Goal: Task Accomplishment & Management: Manage account settings

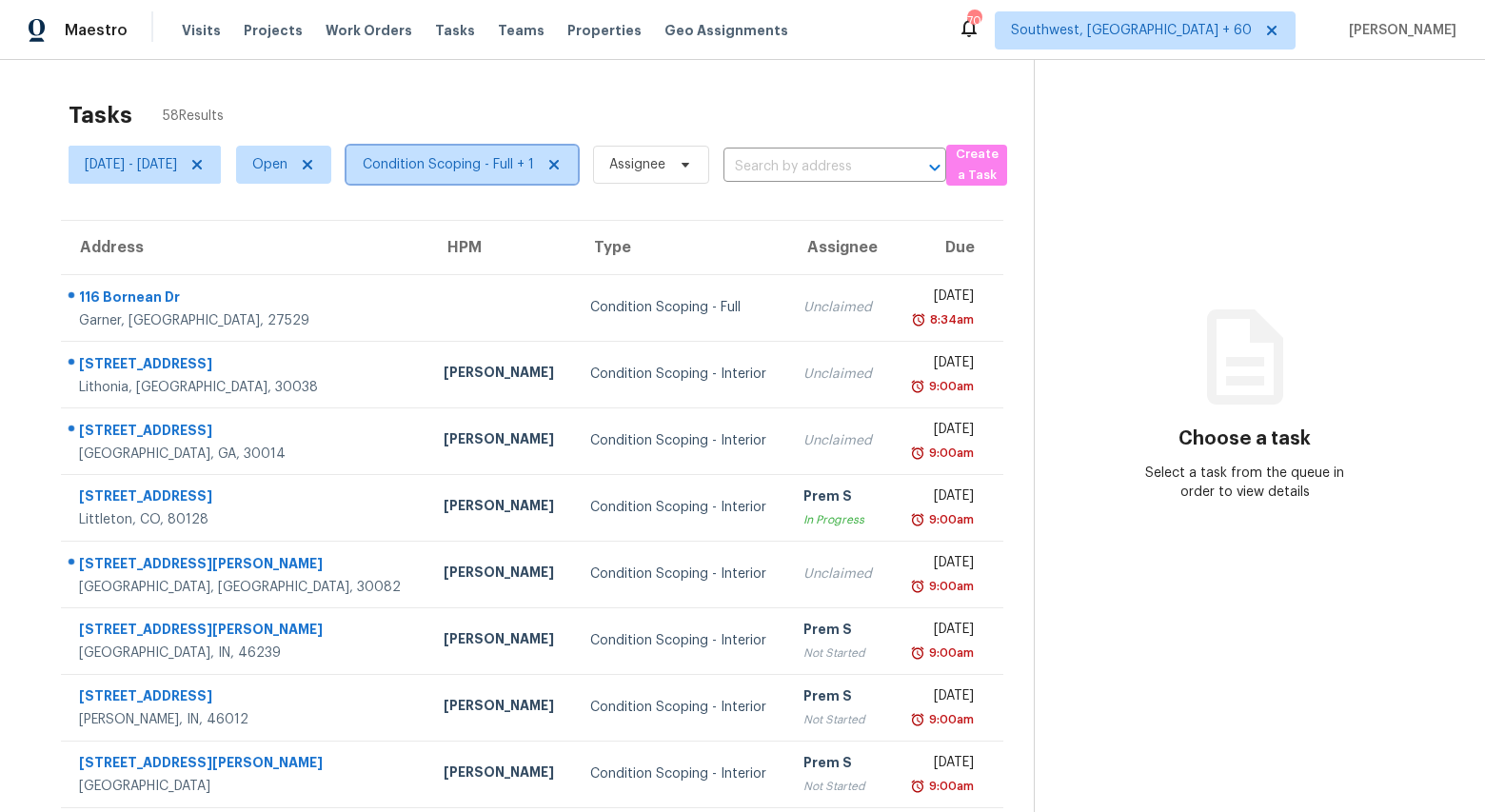
click at [528, 176] on span "Condition Scoping - Full + 1" at bounding box center [462, 164] width 231 height 38
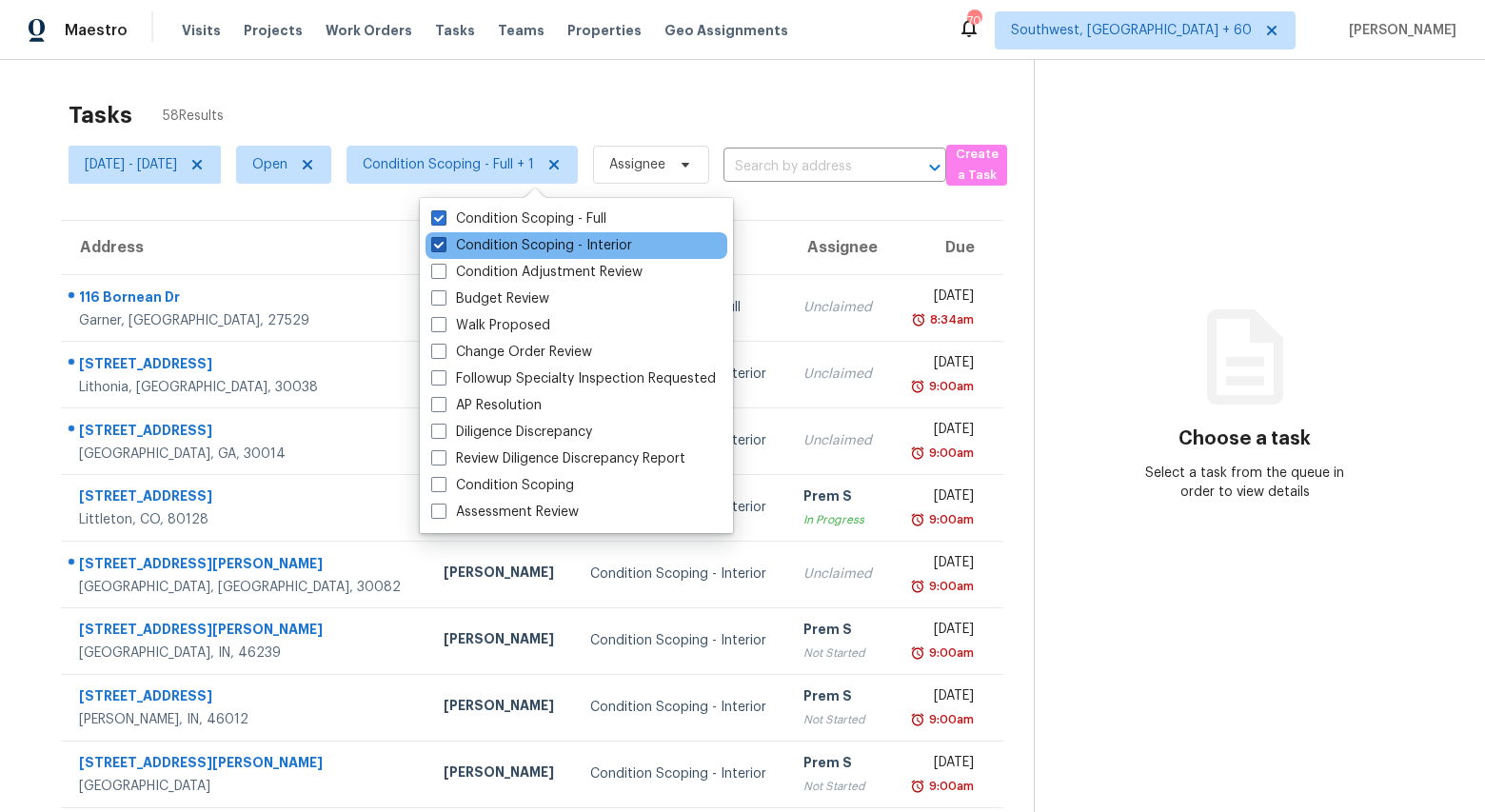
click at [520, 245] on label "Condition Scoping - Interior" at bounding box center [531, 245] width 201 height 19
click at [444, 245] on input "Condition Scoping - Interior" at bounding box center [437, 242] width 13 height 13
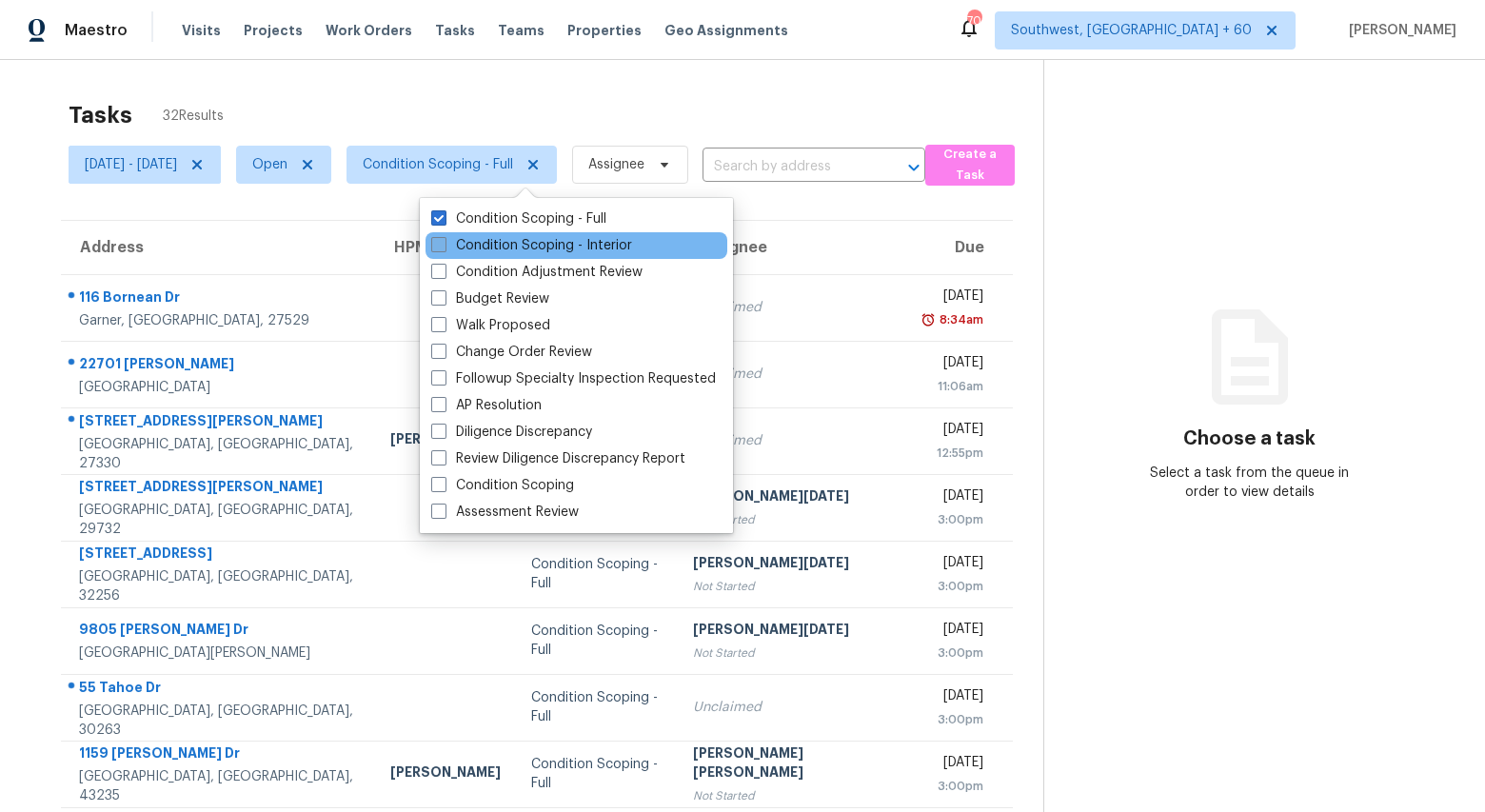
click at [520, 245] on label "Condition Scoping - Interior" at bounding box center [531, 245] width 201 height 19
click at [444, 245] on input "Condition Scoping - Interior" at bounding box center [437, 242] width 13 height 13
checkbox input "true"
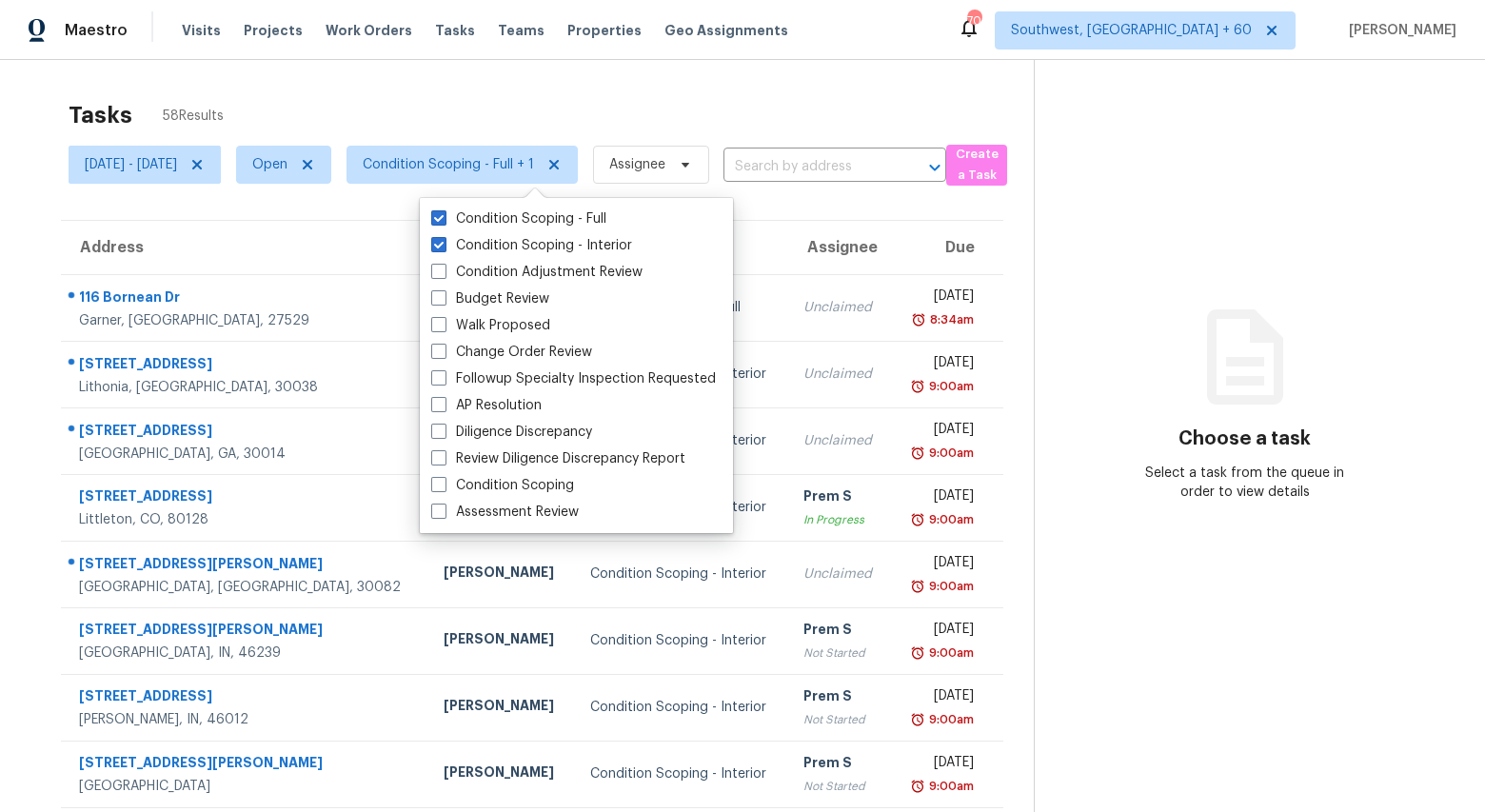
click at [441, 110] on div "Tasks 58 Results" at bounding box center [551, 114] width 966 height 49
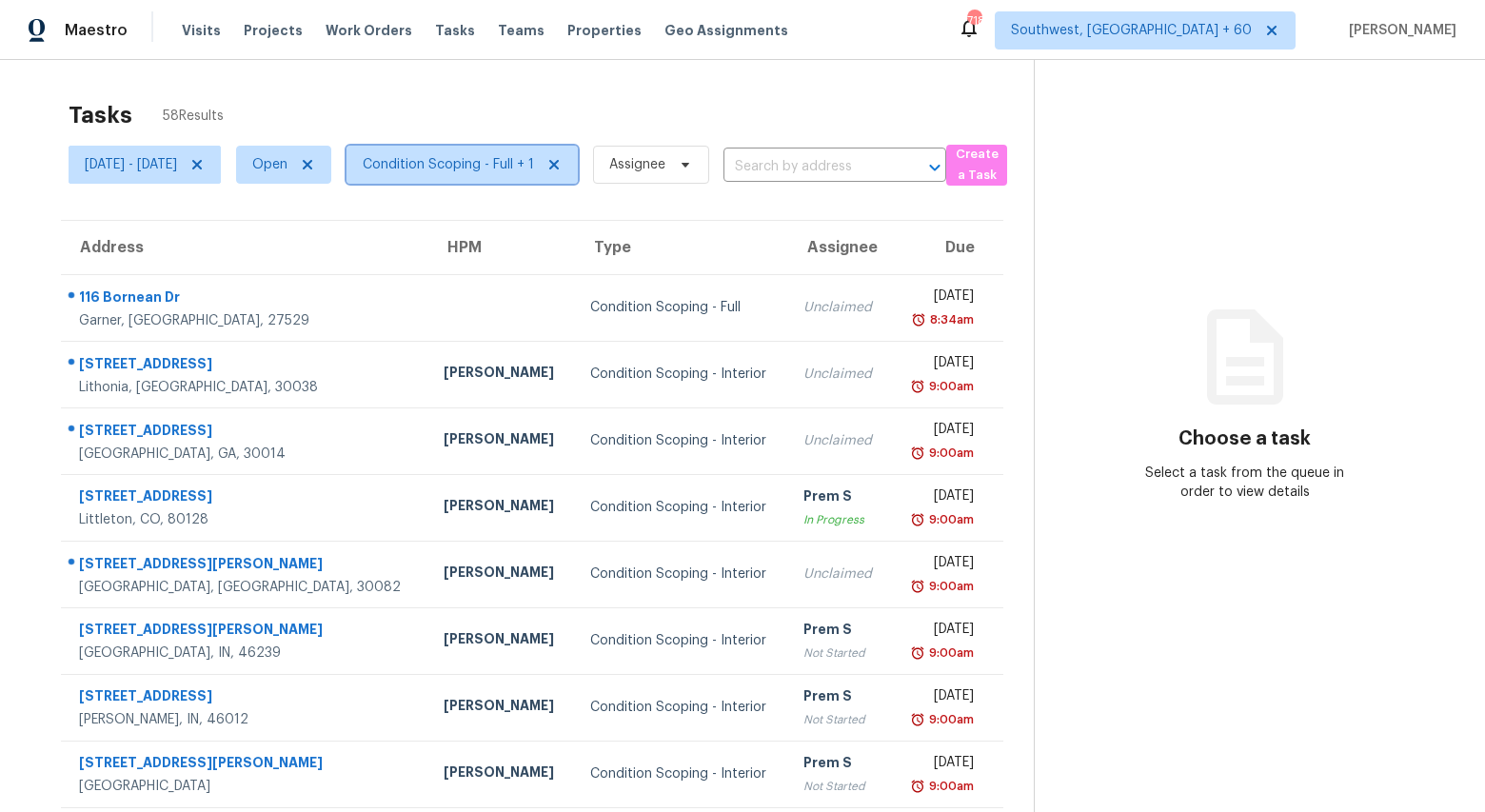
click at [534, 161] on span "Condition Scoping - Full + 1" at bounding box center [448, 165] width 172 height 19
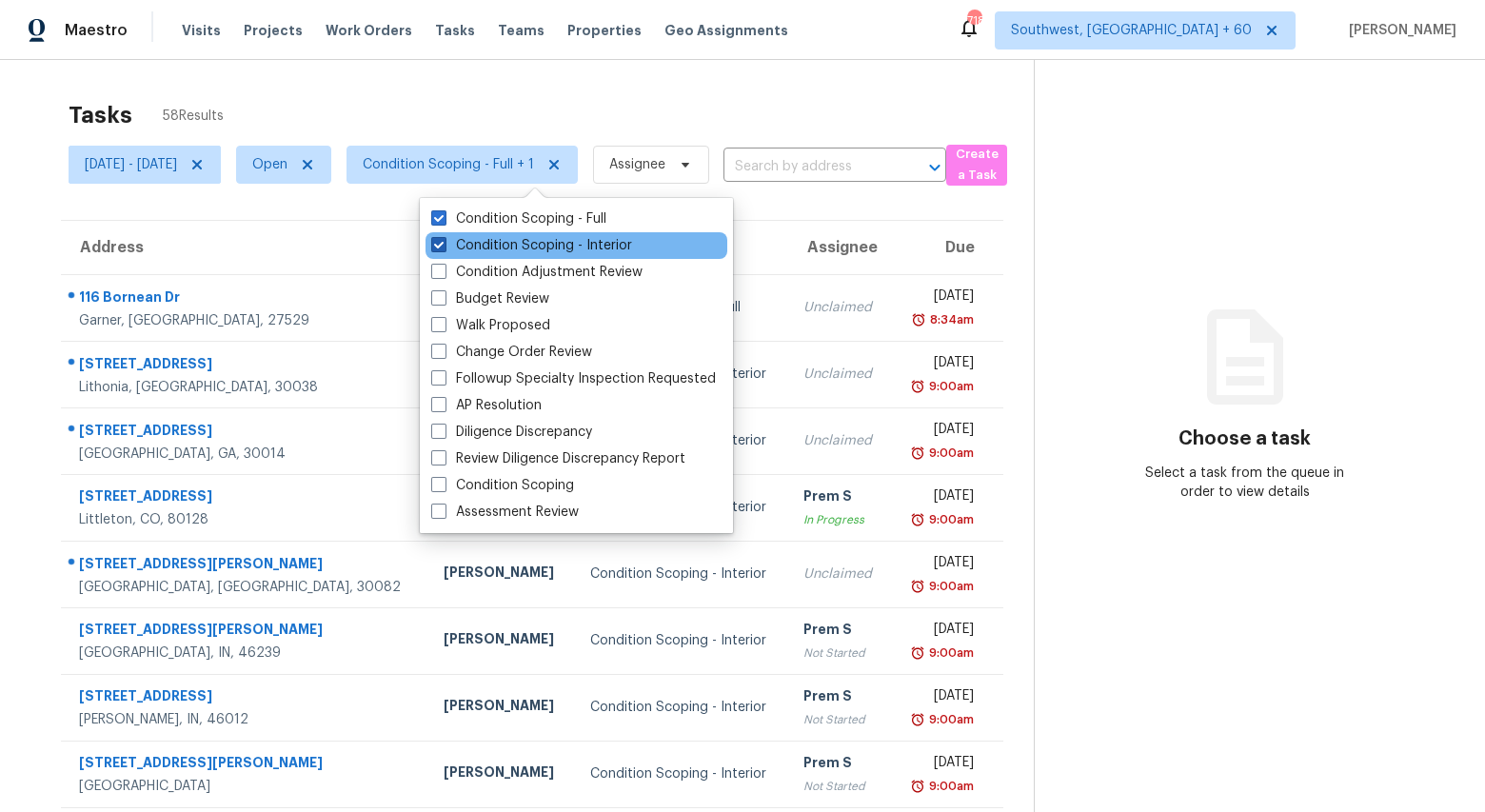
click at [519, 248] on label "Condition Scoping - Interior" at bounding box center [531, 245] width 201 height 19
click at [444, 248] on input "Condition Scoping - Interior" at bounding box center [437, 242] width 13 height 13
checkbox input "false"
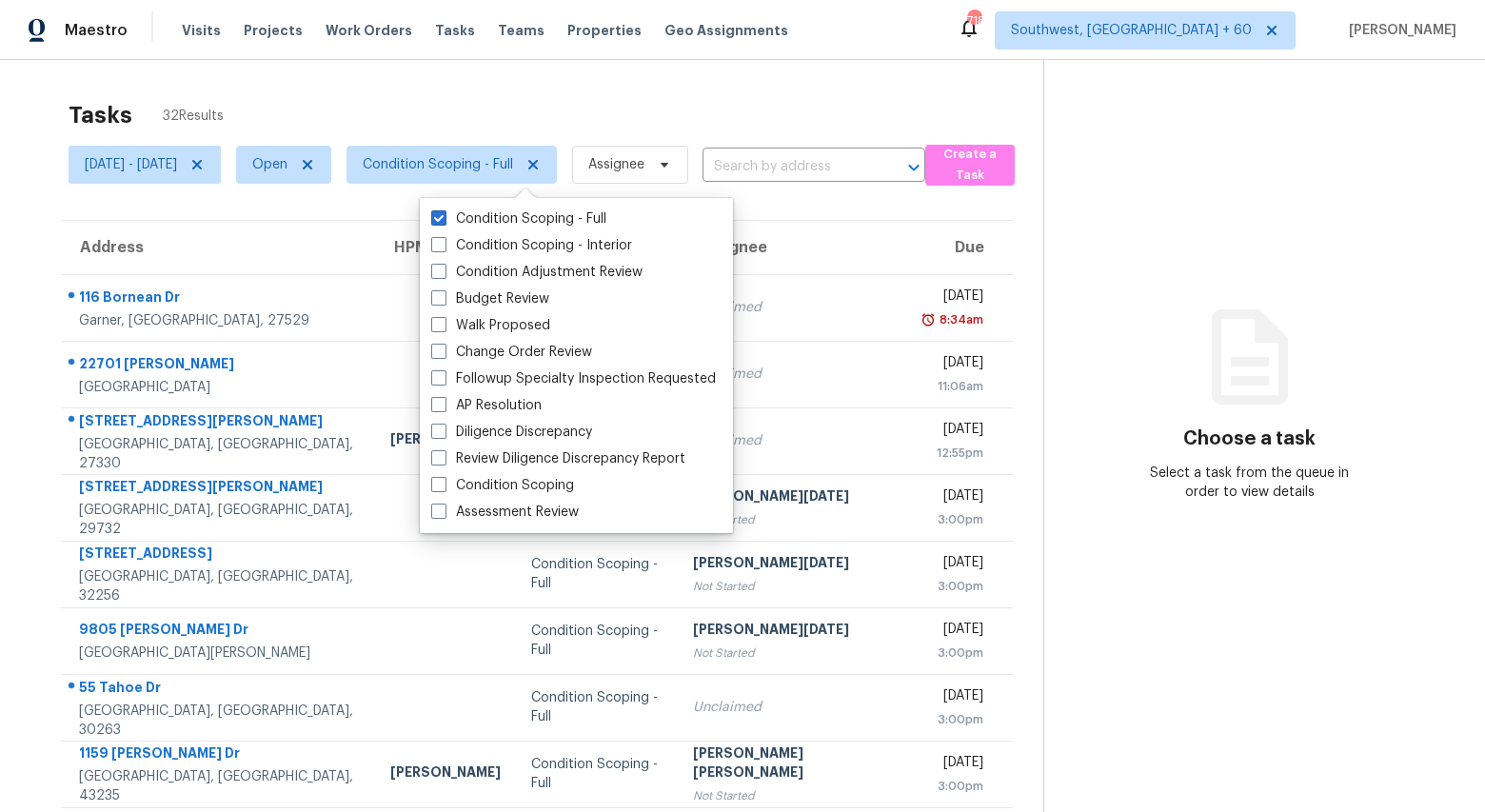
click at [482, 80] on div "Tasks 32 Results Mon, Sep 22 - Mon, Sep 22 Open Condition Scoping - Full Assign…" at bounding box center [742, 526] width 1485 height 931
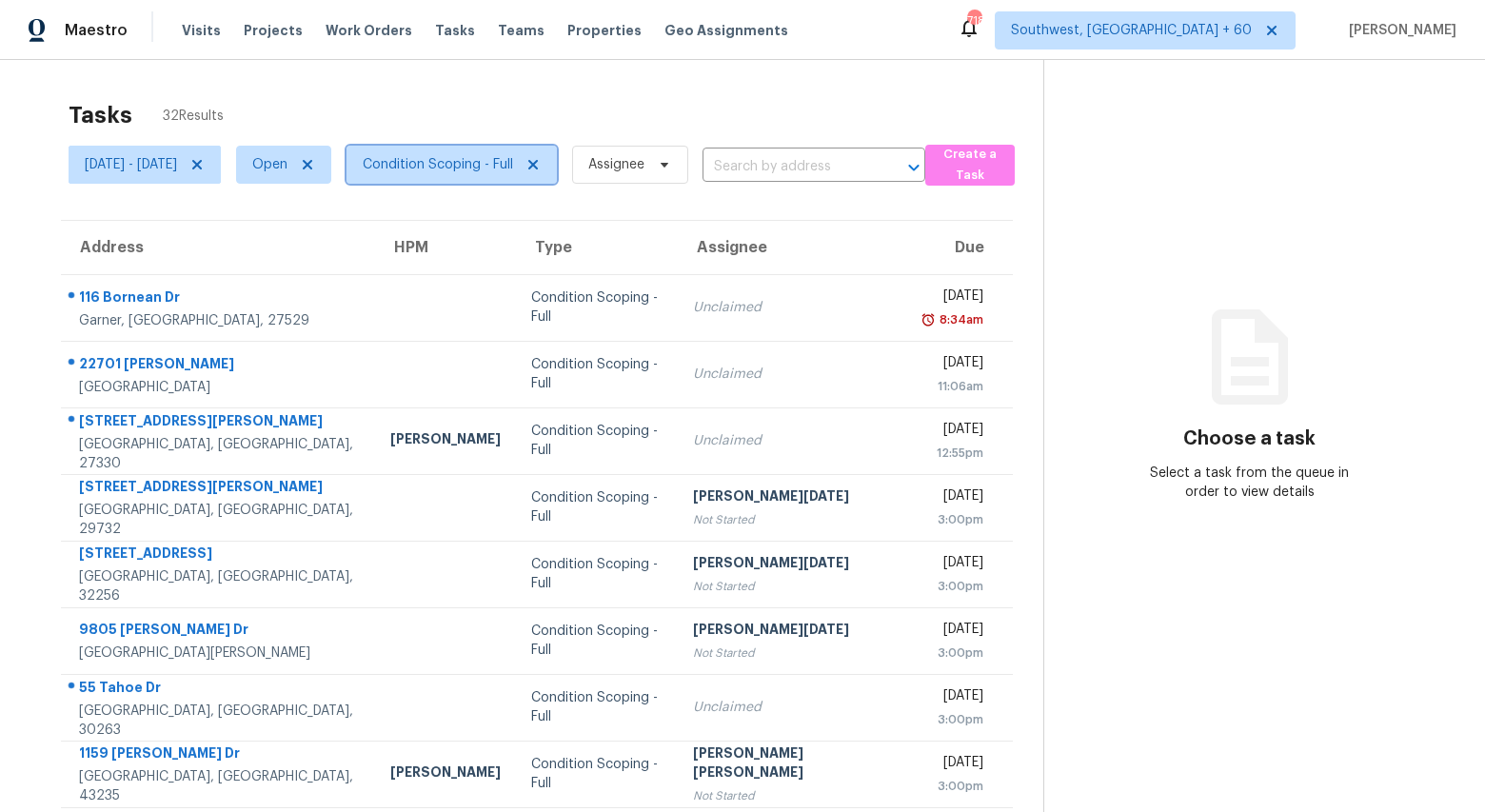
click at [502, 167] on span "Condition Scoping - Full" at bounding box center [438, 165] width 150 height 19
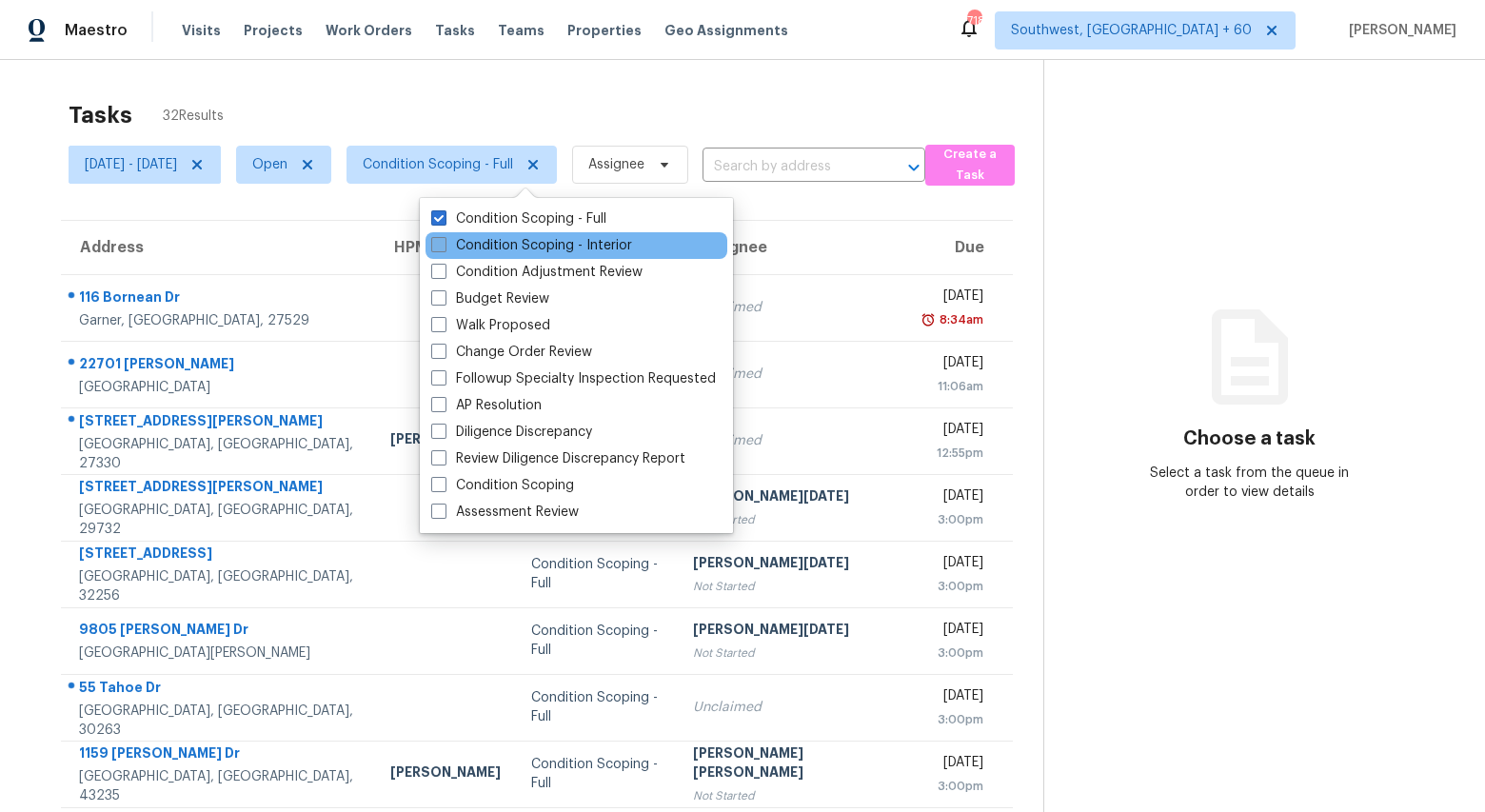
click at [515, 244] on label "Condition Scoping - Interior" at bounding box center [531, 245] width 201 height 19
click at [444, 244] on input "Condition Scoping - Interior" at bounding box center [437, 242] width 13 height 13
checkbox input "true"
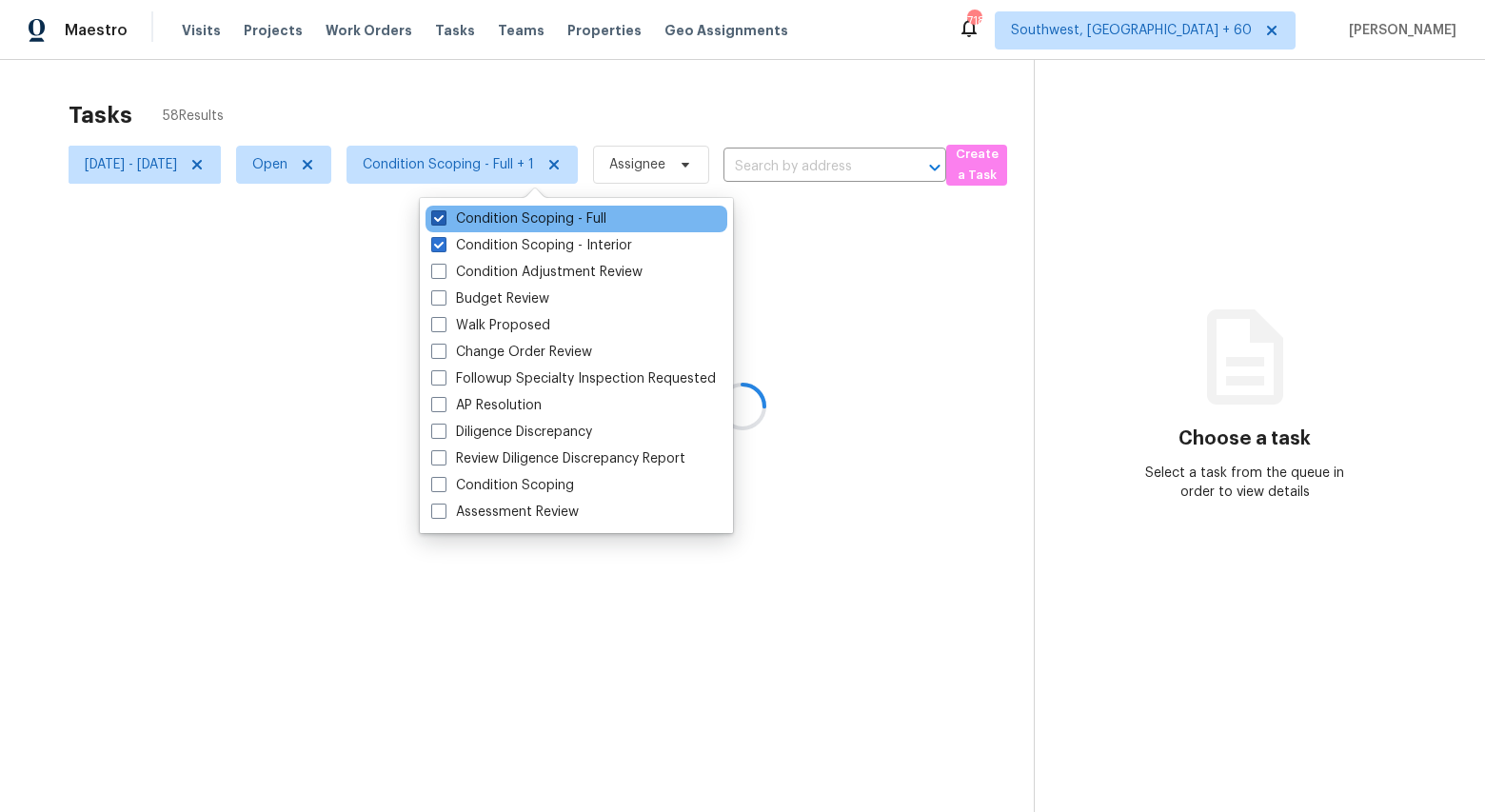
click at [506, 216] on label "Condition Scoping - Full" at bounding box center [518, 219] width 176 height 19
click at [444, 216] on input "Condition Scoping - Full" at bounding box center [437, 215] width 13 height 13
checkbox input "false"
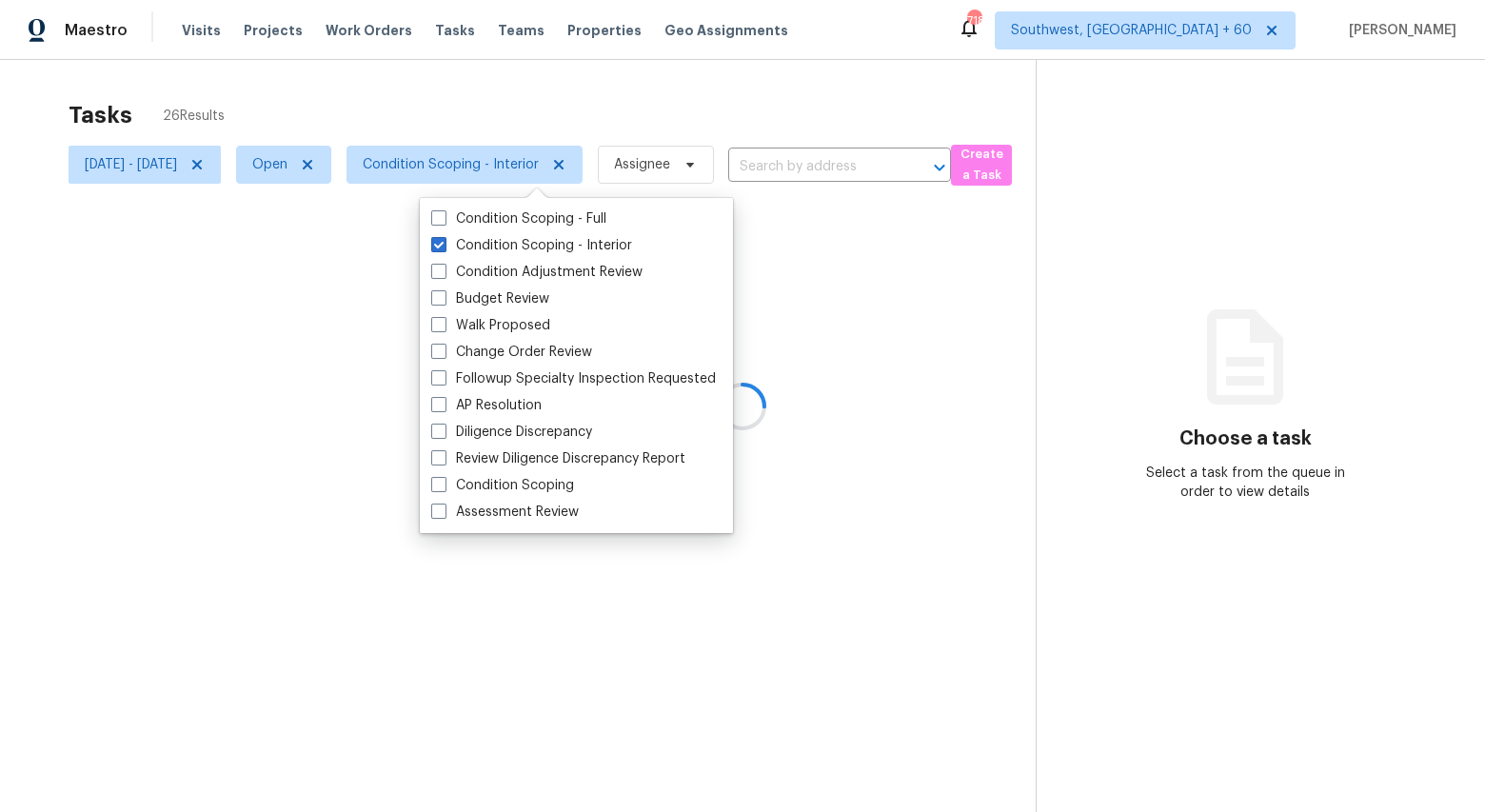
click at [476, 87] on div at bounding box center [742, 406] width 1485 height 812
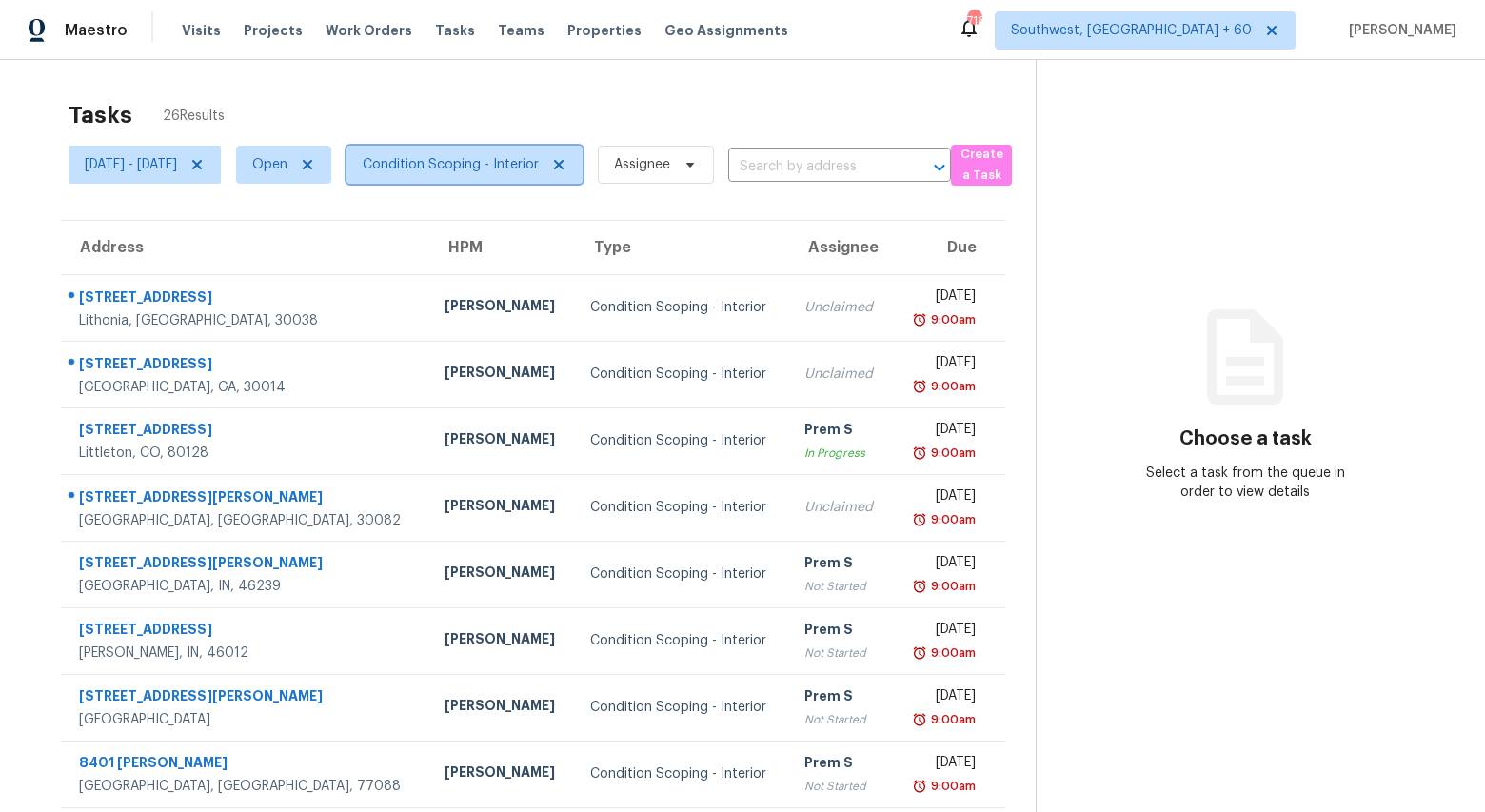
click at [524, 163] on span "Condition Scoping - Interior" at bounding box center [450, 165] width 176 height 19
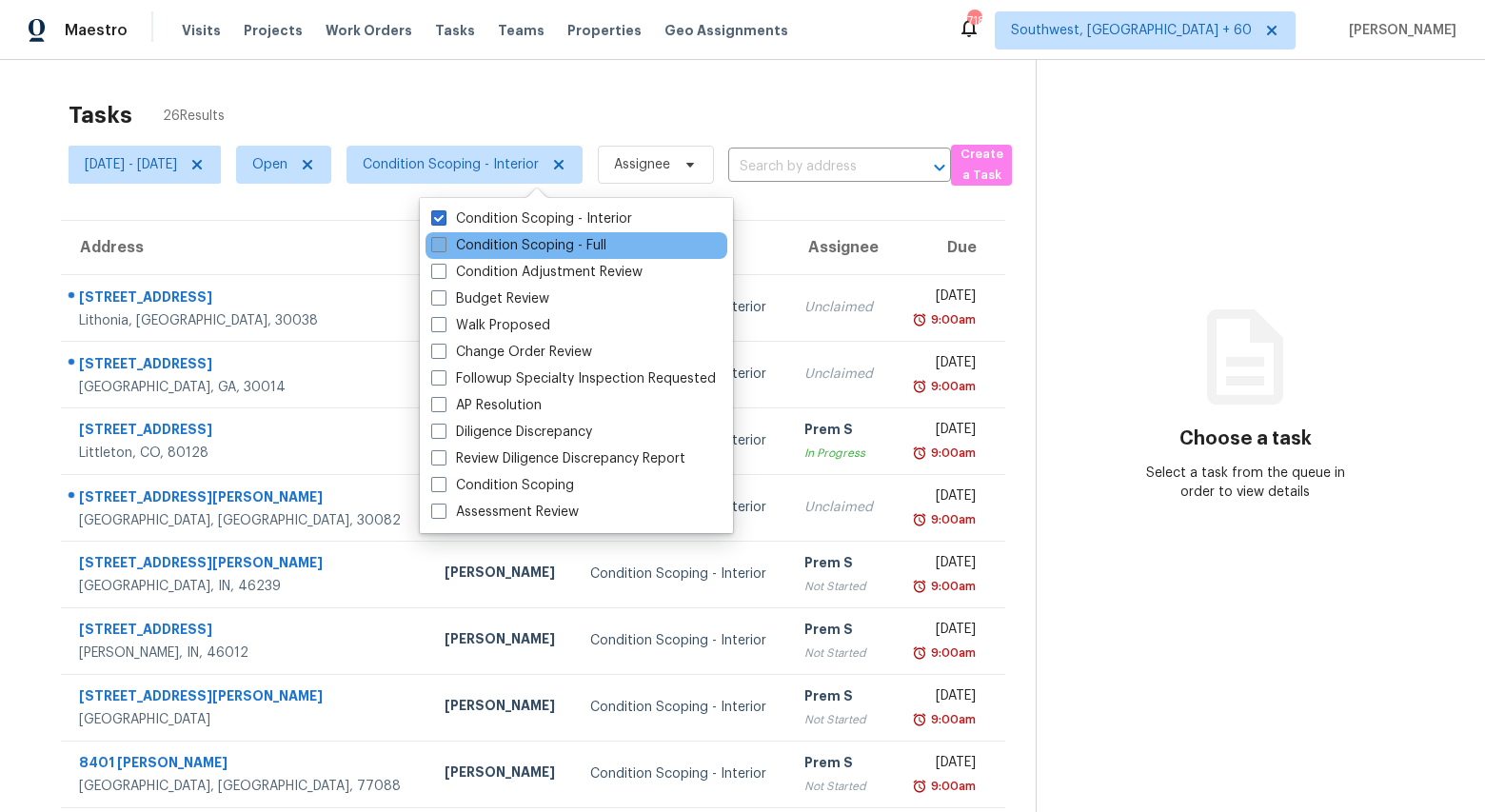
click at [525, 245] on label "Condition Scoping - Full" at bounding box center [518, 245] width 176 height 19
click at [444, 245] on input "Condition Scoping - Full" at bounding box center [437, 242] width 13 height 13
checkbox input "true"
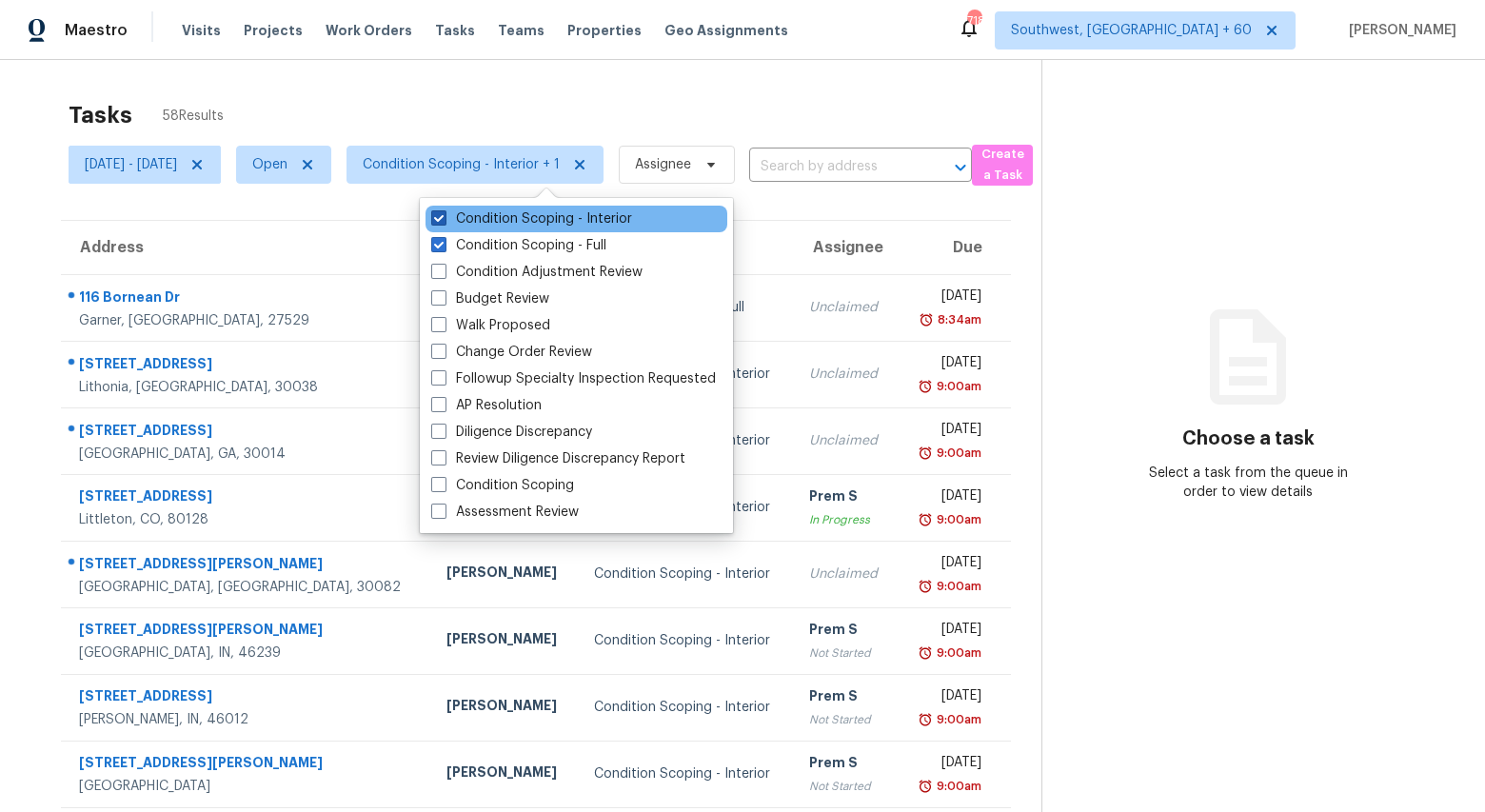
click at [512, 220] on label "Condition Scoping - Interior" at bounding box center [531, 219] width 201 height 19
click at [444, 220] on input "Condition Scoping - Interior" at bounding box center [437, 215] width 13 height 13
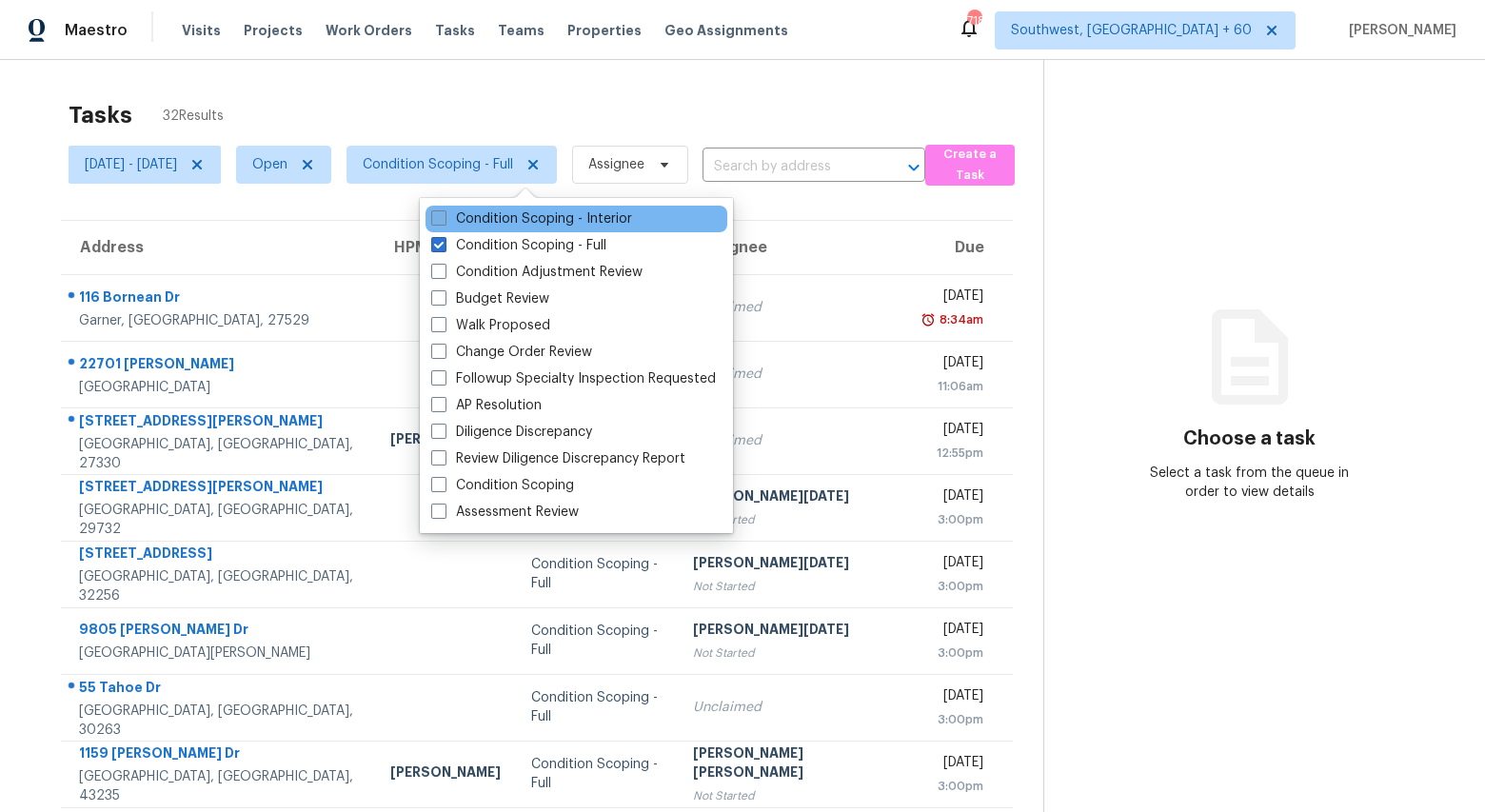
click at [491, 225] on label "Condition Scoping - Interior" at bounding box center [531, 219] width 201 height 19
click at [444, 222] on input "Condition Scoping - Interior" at bounding box center [437, 215] width 13 height 13
checkbox input "true"
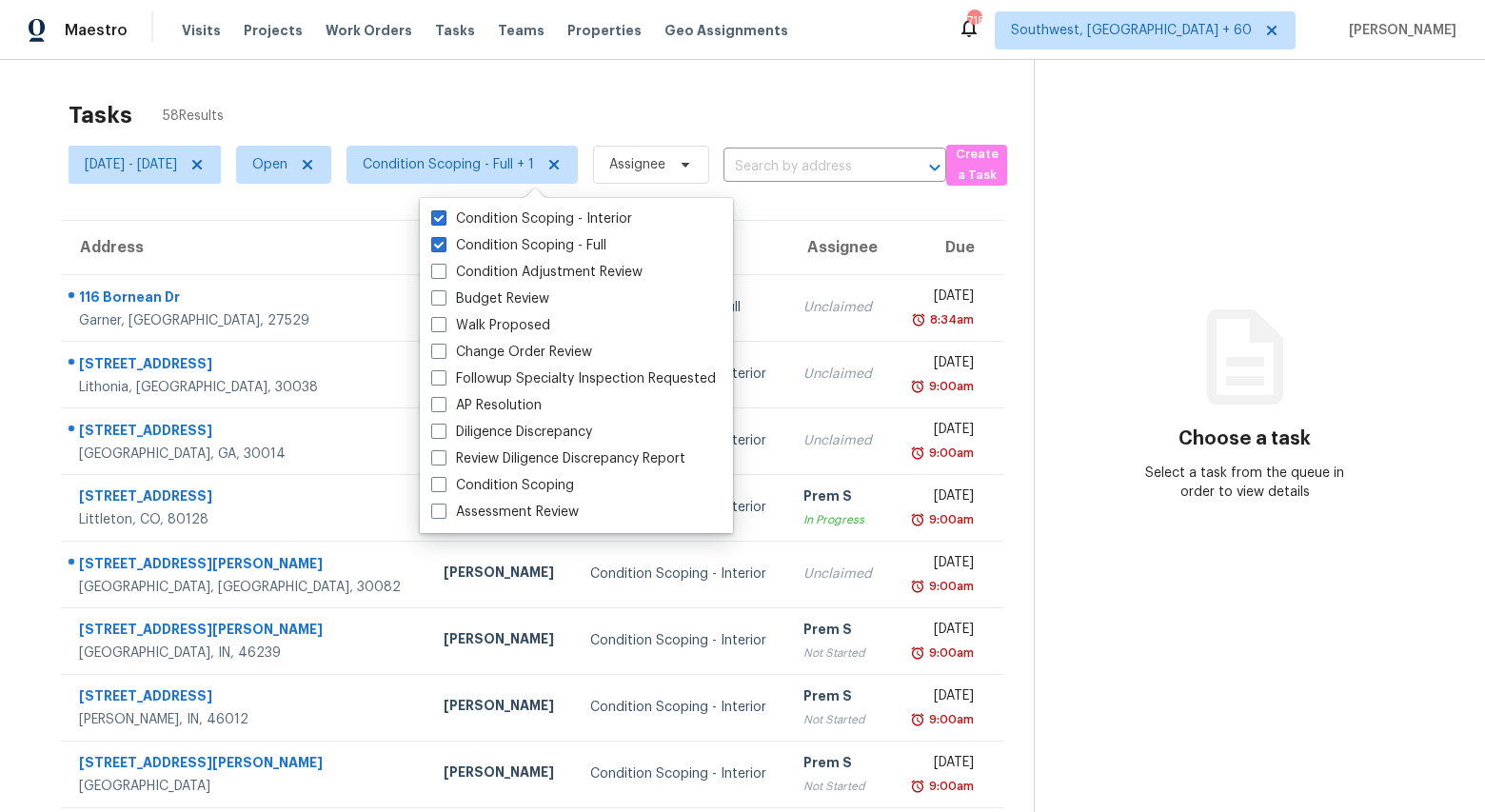
click at [455, 96] on div "Tasks 58 Results" at bounding box center [551, 114] width 966 height 49
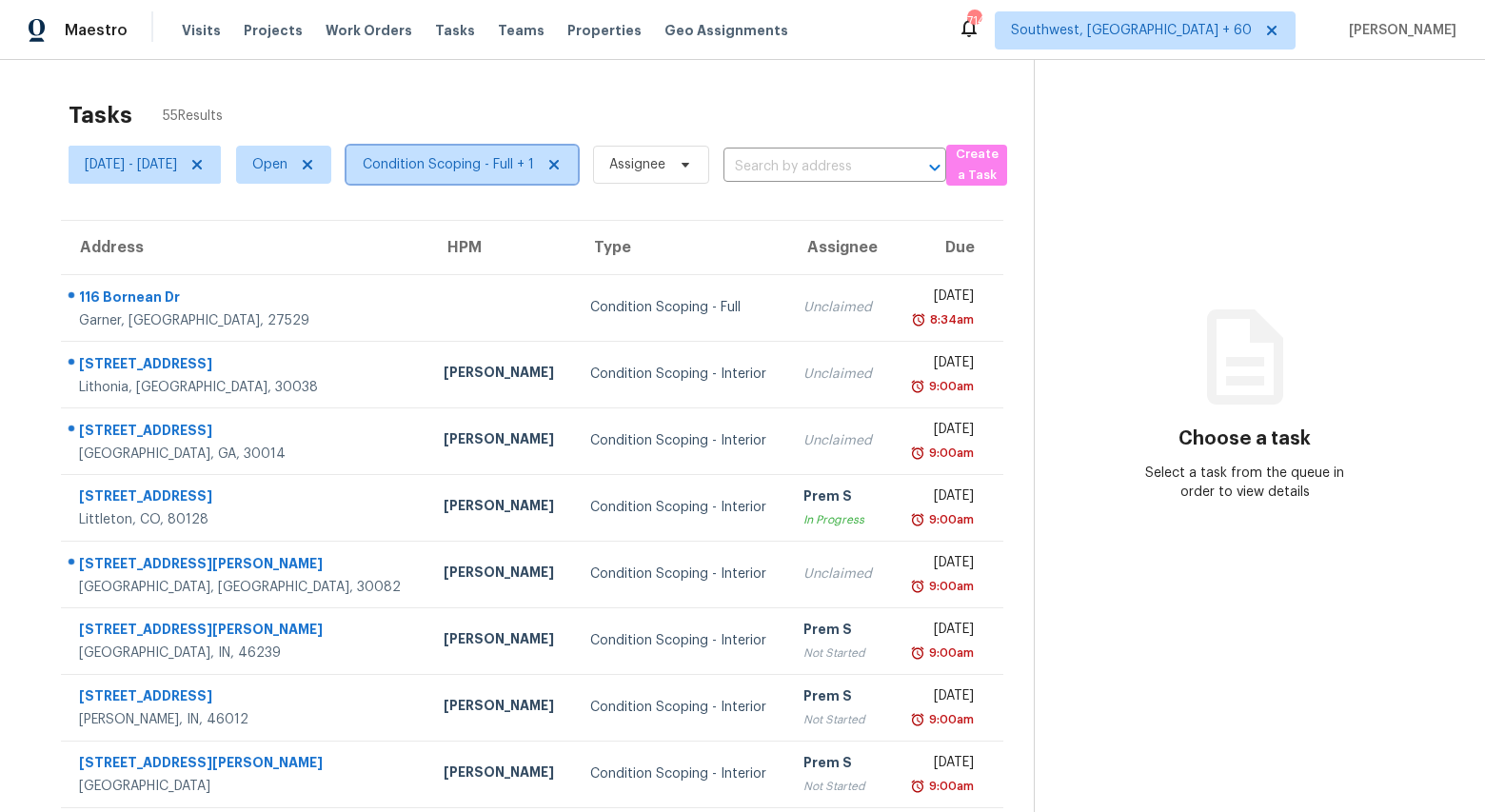
click at [520, 175] on span "Condition Scoping - Full + 1" at bounding box center [462, 164] width 231 height 38
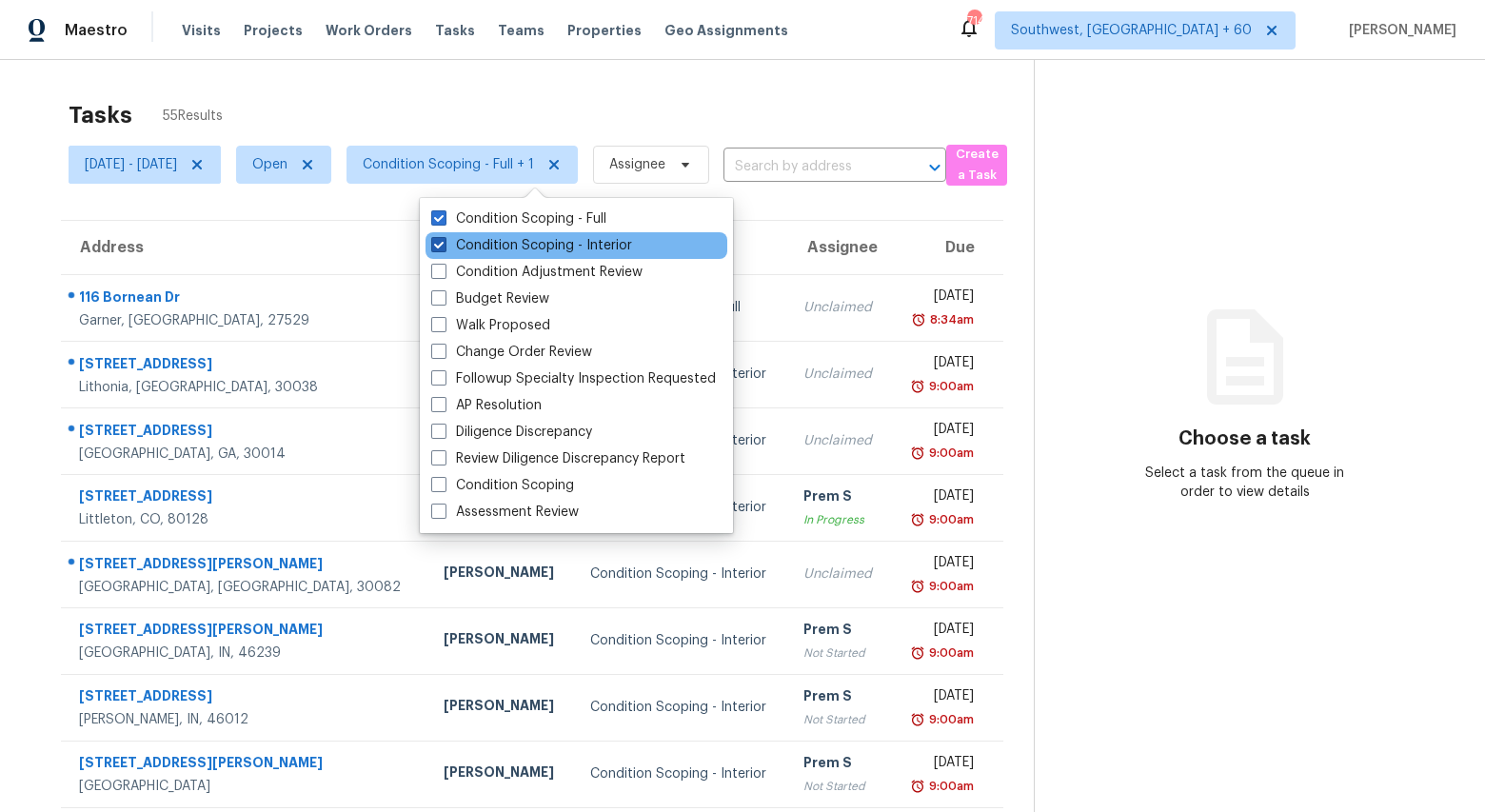
click at [520, 247] on label "Condition Scoping - Interior" at bounding box center [531, 245] width 201 height 19
click at [444, 247] on input "Condition Scoping - Interior" at bounding box center [437, 242] width 13 height 13
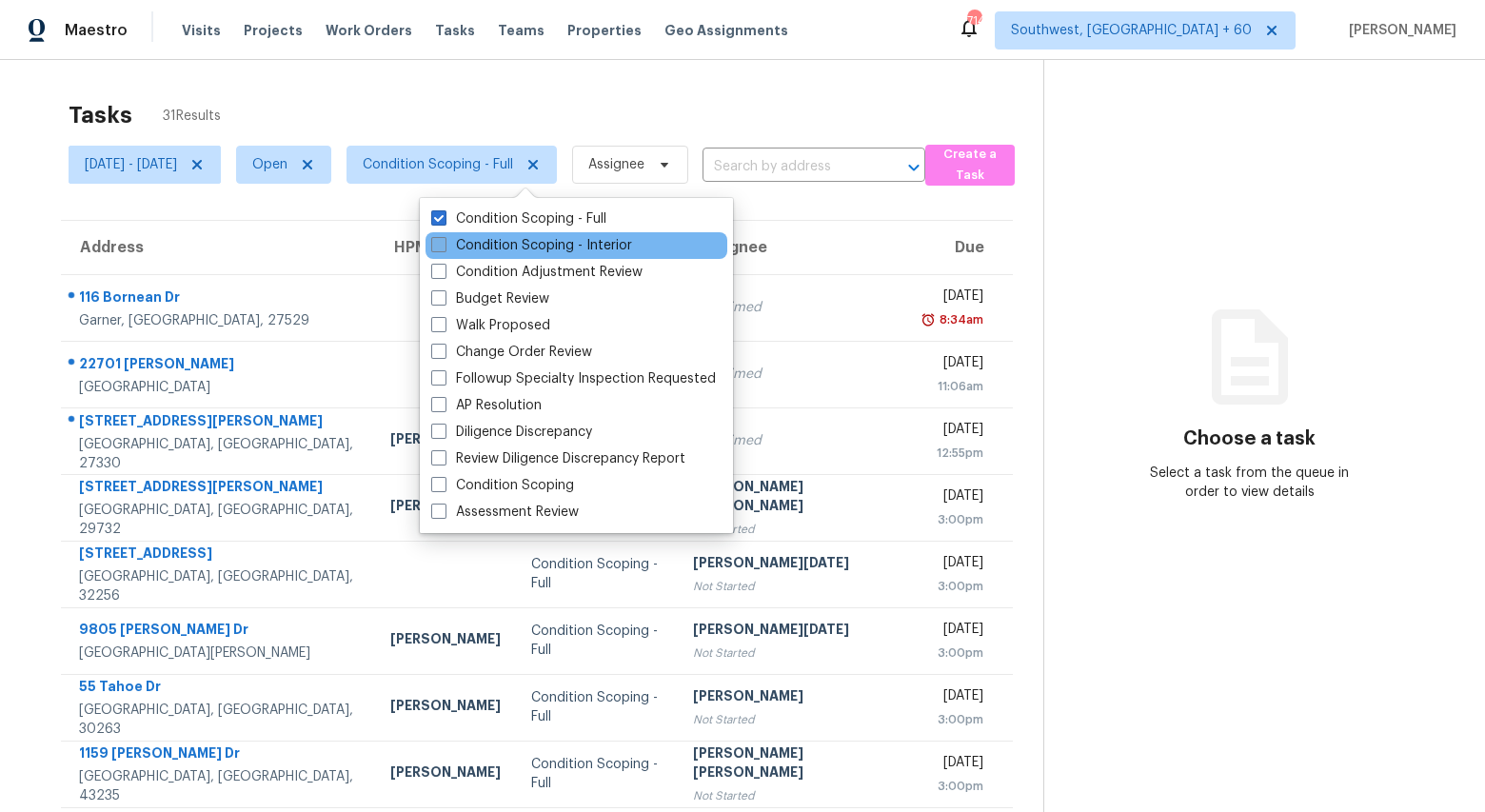
click at [520, 247] on label "Condition Scoping - Interior" at bounding box center [531, 245] width 201 height 19
click at [444, 247] on input "Condition Scoping - Interior" at bounding box center [437, 242] width 13 height 13
checkbox input "true"
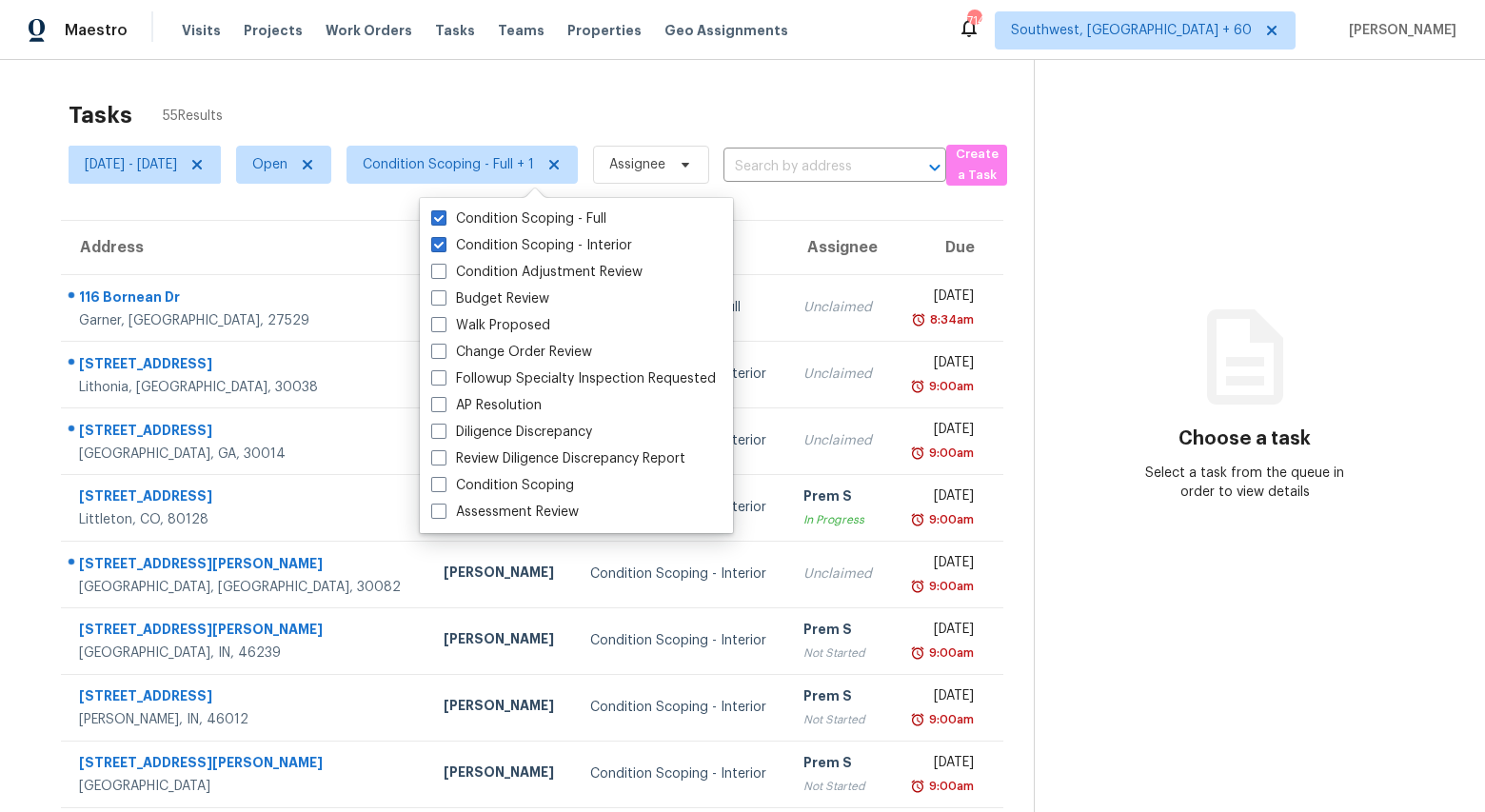
click at [363, 102] on div "Tasks 55 Results" at bounding box center [551, 114] width 966 height 49
